Goal: Book appointment/travel/reservation

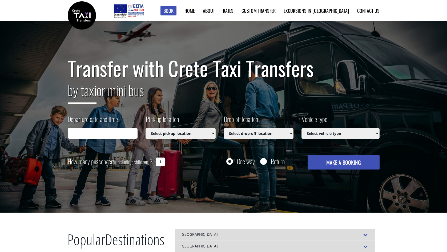
type input "[DATE] 10:47"
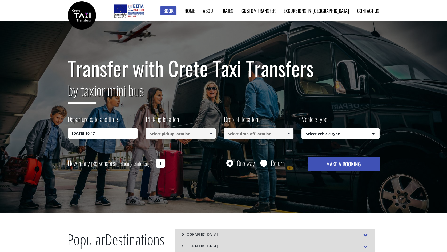
click at [185, 127] on div "Pick up location Select pickup location Select pickup location [GEOGRAPHIC_DATA…" at bounding box center [184, 128] width 78 height 26
click at [187, 135] on input at bounding box center [180, 133] width 70 height 11
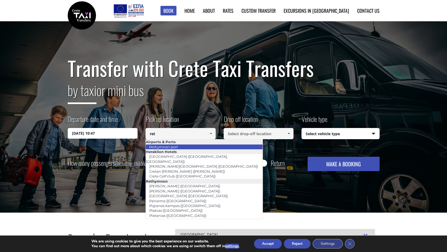
click at [197, 147] on li "Rethymnon port" at bounding box center [204, 147] width 117 height 5
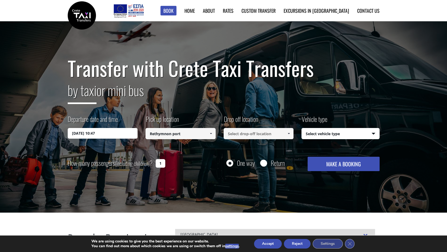
type input "Rethymnon port"
click at [237, 134] on input at bounding box center [259, 133] width 70 height 11
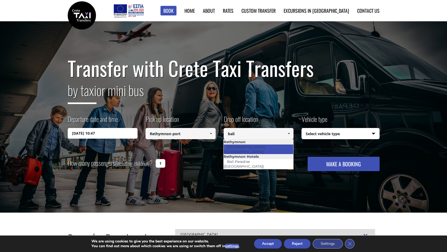
click at [251, 144] on link "[GEOGRAPHIC_DATA] ([GEOGRAPHIC_DATA])" at bounding box center [245, 149] width 43 height 12
click at [251, 144] on link "[GEOGRAPHIC_DATA] ([GEOGRAPHIC_DATA])" at bounding box center [245, 149] width 44 height 12
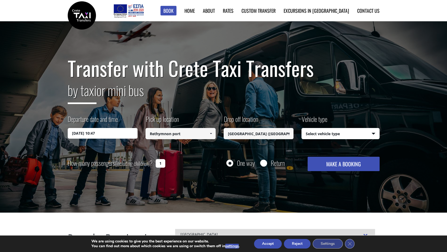
type input "[GEOGRAPHIC_DATA] ([GEOGRAPHIC_DATA])"
click at [302, 128] on select "Select vehicle type Taxi (4 passengers) Mercedes E Class Mini Van (7 passengers…" at bounding box center [341, 133] width 78 height 11
select select "540"
click option "Taxi (4 passengers) Mercedes E Class" at bounding box center [0, 0] width 0 height 0
click at [334, 169] on button "MAKE A BOOKING" at bounding box center [343, 164] width 72 height 14
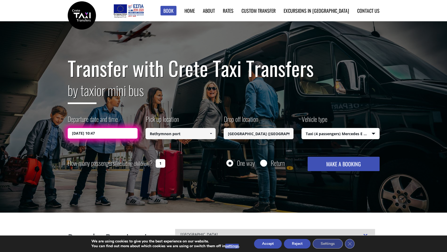
click at [161, 165] on input "1" at bounding box center [161, 163] width 10 height 9
drag, startPoint x: 162, startPoint y: 164, endPoint x: 157, endPoint y: 165, distance: 4.9
click at [157, 165] on input "1" at bounding box center [161, 163] width 10 height 9
type input "2"
click at [343, 167] on button "MAKE A BOOKING" at bounding box center [343, 164] width 72 height 14
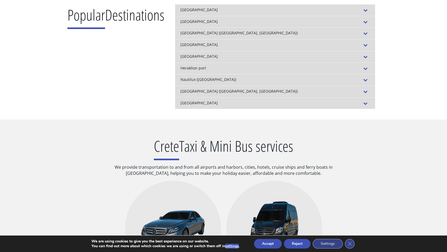
scroll to position [56, 0]
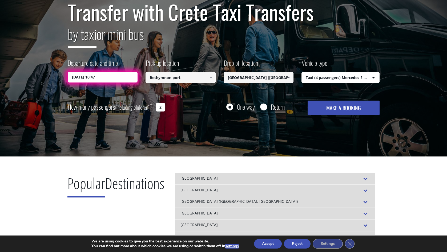
click at [114, 77] on input "[DATE] 10:47" at bounding box center [103, 77] width 70 height 11
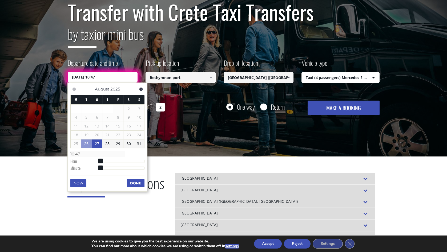
click at [100, 144] on link "27" at bounding box center [97, 144] width 10 height 9
type input "[DATE] 03:00"
type input "03:00"
click at [105, 162] on div at bounding box center [122, 161] width 44 height 3
type input "[DATE] 04:00"
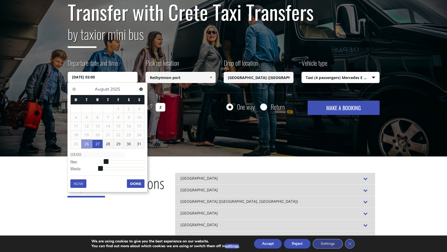
type input "04:00"
type input "[DATE] 05:00"
type input "05:00"
type input "[DATE] 06:00"
type input "06:00"
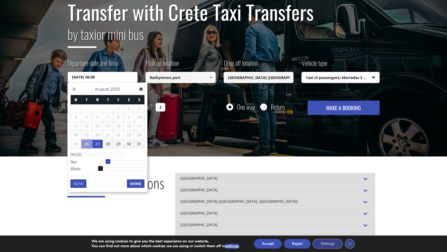
type input "[DATE] 07:00"
type input "07:00"
type input "[DATE] 08:00"
type input "08:00"
type input "[DATE] 09:00"
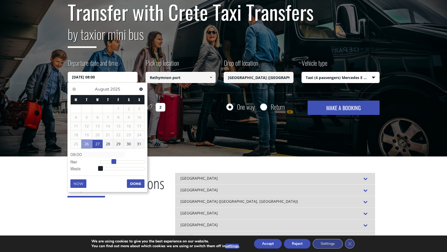
type input "09:00"
type input "[DATE] 10:00"
type input "10:00"
type input "[DATE] 11:00"
type input "11:00"
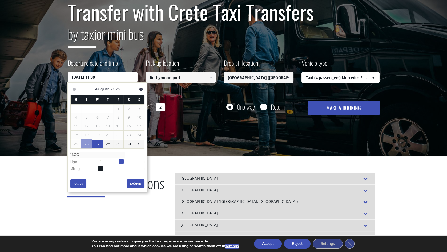
type input "[DATE] 10:00"
type input "10:00"
drag, startPoint x: 106, startPoint y: 161, endPoint x: 119, endPoint y: 163, distance: 12.9
click at [119, 163] on span at bounding box center [119, 161] width 5 height 5
click at [138, 183] on button "Done" at bounding box center [136, 184] width 18 height 9
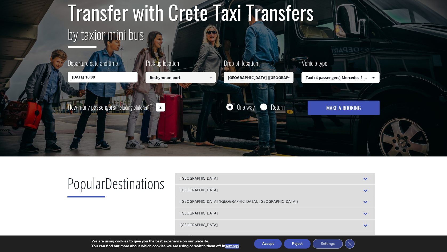
click at [334, 108] on button "MAKE A BOOKING" at bounding box center [343, 108] width 72 height 14
